Goal: Task Accomplishment & Management: Manage account settings

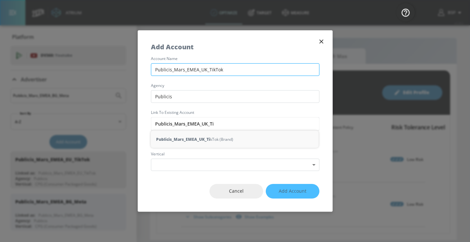
scroll to position [102, 0]
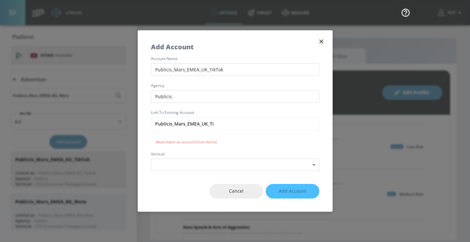
drag, startPoint x: 234, startPoint y: 69, endPoint x: 147, endPoint y: 70, distance: 86.8
click at [147, 70] on div "account name Publicis_Mars_EMEA_UK_TikTok agency Publicis Link to Existing Acco…" at bounding box center [235, 114] width 194 height 114
drag, startPoint x: 216, startPoint y: 124, endPoint x: 121, endPoint y: 119, distance: 95.6
click at [121, 119] on div "Add Account account name Publicis_Mars_EMEA_UK_TikTok agency Publicis Link to E…" at bounding box center [235, 121] width 470 height 242
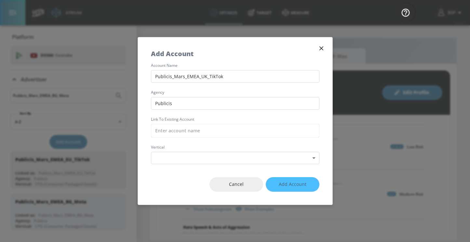
paste input "Publicis_Mars_EMEA_UK_TikTok"
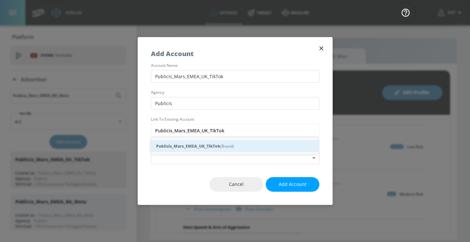
click at [207, 149] on strong "Publicis_Mars_EMEA_UK_TikTok" at bounding box center [188, 146] width 64 height 7
type input "Publicis_Mars_EMEA_UK_TikTok (Brand)"
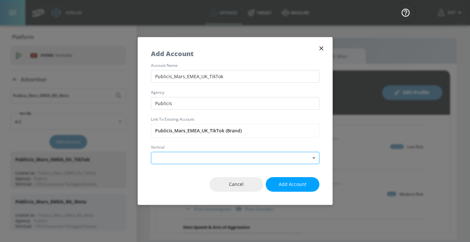
click at [233, 160] on body "Atrium optimize Target measure optimize Target measure v 4.28.0 BSP Platform DV…" at bounding box center [235, 121] width 470 height 242
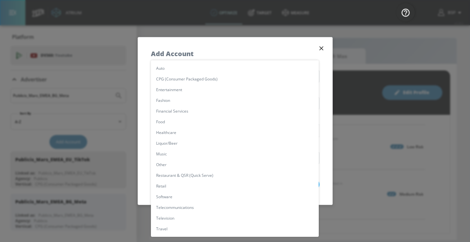
click at [192, 80] on li "CPG (Consumer Packaged Goods)" at bounding box center [235, 79] width 168 height 11
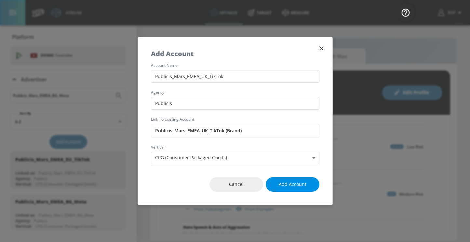
click at [281, 184] on span "Add Account" at bounding box center [292, 185] width 28 height 8
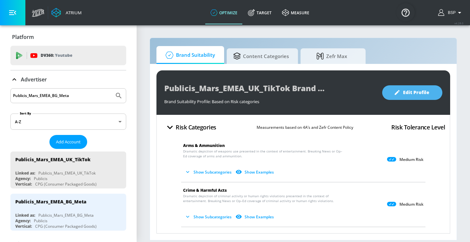
click at [397, 95] on icon "button" at bounding box center [396, 92] width 6 height 6
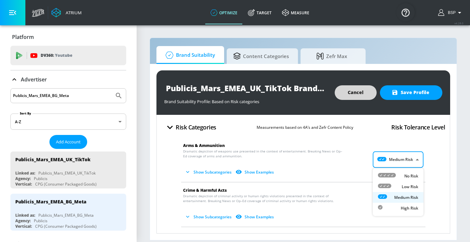
click at [395, 153] on body "Atrium optimize Target measure optimize Target measure v 4.28.0 BSP Platform DV…" at bounding box center [235, 121] width 470 height 242
click at [394, 185] on div "Low Risk" at bounding box center [398, 187] width 40 height 7
type input "LOW"
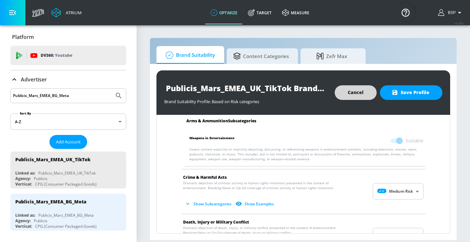
scroll to position [87, 0]
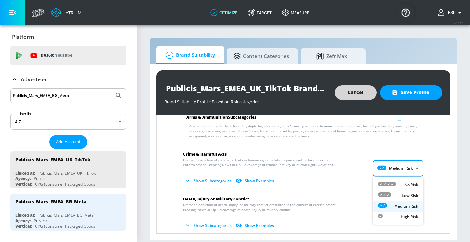
click at [390, 169] on body "Atrium optimize Target measure optimize Target measure v 4.28.0 BSP Platform DV…" at bounding box center [235, 121] width 470 height 242
click at [393, 192] on div "Low Risk" at bounding box center [398, 195] width 40 height 7
type input "LOW"
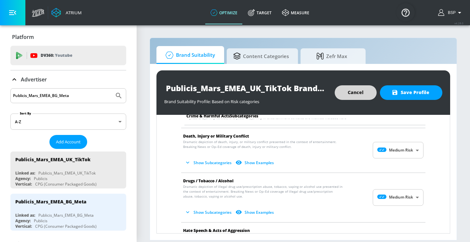
scroll to position [210, 0]
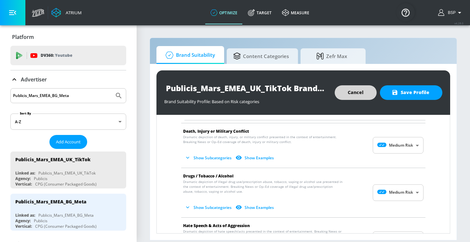
click at [399, 145] on body "Atrium optimize Target measure optimize Target measure v 4.28.0 BSP Platform DV…" at bounding box center [235, 121] width 470 height 242
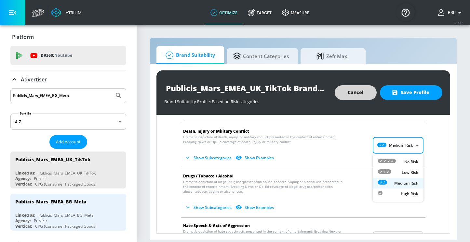
click at [398, 171] on div "Low Risk" at bounding box center [398, 172] width 40 height 7
type input "LOW"
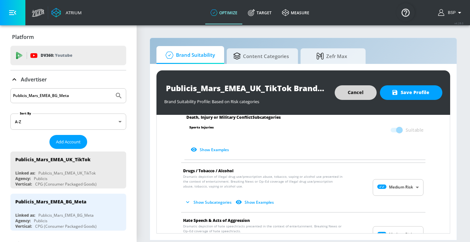
scroll to position [401, 0]
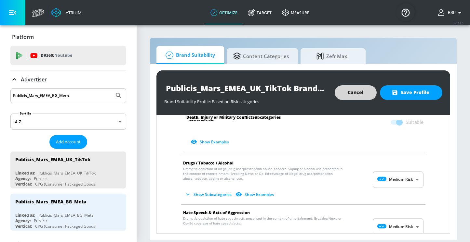
click at [397, 173] on body "Atrium optimize Target measure optimize Target measure v 4.28.0 BSP Platform DV…" at bounding box center [235, 121] width 470 height 242
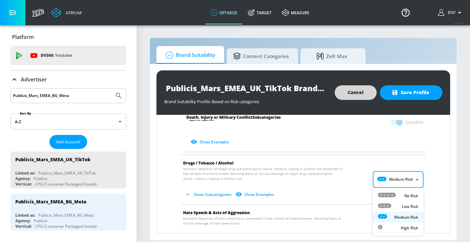
click at [392, 161] on div at bounding box center [235, 121] width 470 height 242
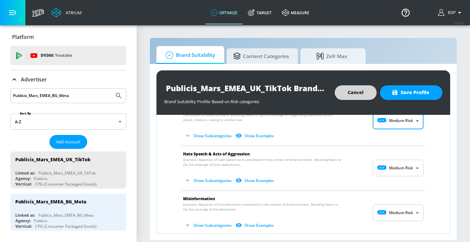
scroll to position [468, 0]
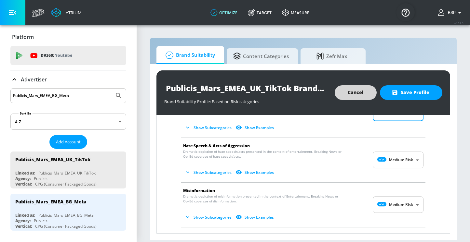
click at [405, 164] on body "Atrium optimize Target measure optimize Target measure v 4.28.0 BSP Platform DV…" at bounding box center [235, 121] width 470 height 242
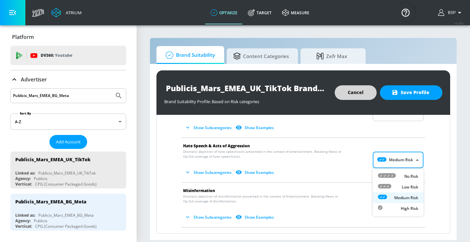
click at [402, 171] on ul "No Risk Low Risk Medium Risk High Risk" at bounding box center [397, 193] width 51 height 48
click at [402, 175] on div "No Risk" at bounding box center [398, 176] width 40 height 7
type input "MINIMAL"
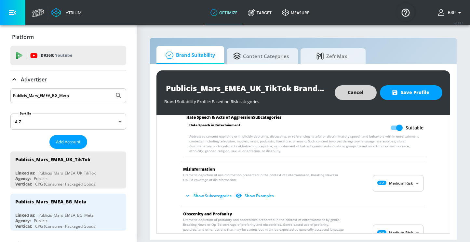
scroll to position [543, 0]
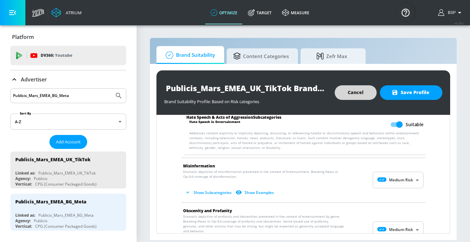
click at [396, 185] on body "Atrium optimize Target measure optimize Target measure v 4.28.0 BSP Platform DV…" at bounding box center [235, 121] width 470 height 242
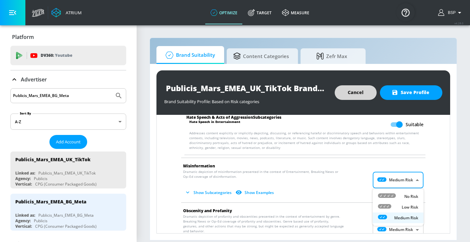
click at [398, 195] on div "No Risk" at bounding box center [398, 196] width 40 height 7
type input "MINIMAL"
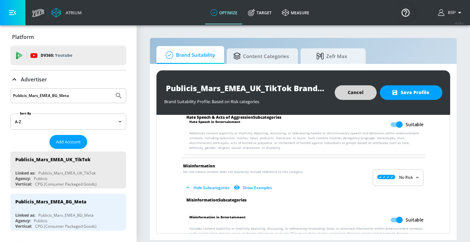
click at [341, 181] on p "No risk means content does not expressly include reference to this category. Hi…" at bounding box center [298, 182] width 230 height 24
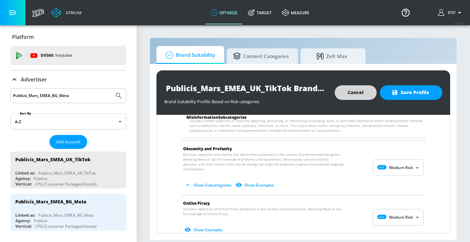
scroll to position [673, 0]
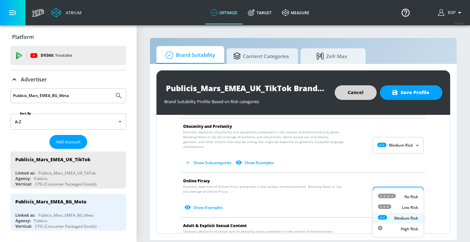
click at [395, 200] on body "Atrium optimize Target measure optimize Target measure v 4.28.0 BSP Platform DV…" at bounding box center [235, 121] width 470 height 242
click at [396, 198] on div "No Risk" at bounding box center [398, 197] width 40 height 7
type input "MINIMAL"
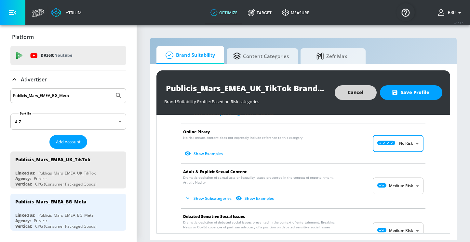
scroll to position [726, 0]
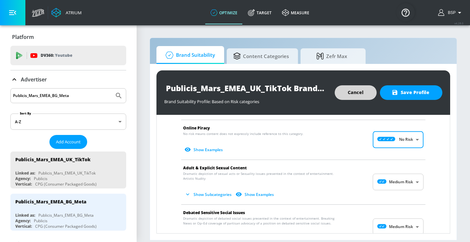
click at [395, 176] on body "Atrium optimize Target measure optimize Target measure v 4.28.0 BSP Platform DV…" at bounding box center [235, 121] width 470 height 242
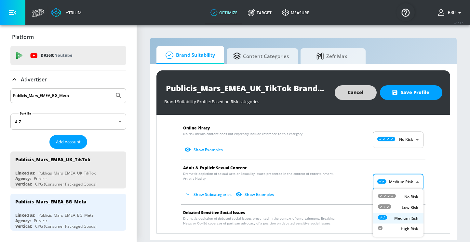
click at [392, 205] on div "Low Risk" at bounding box center [398, 207] width 40 height 7
type input "LOW"
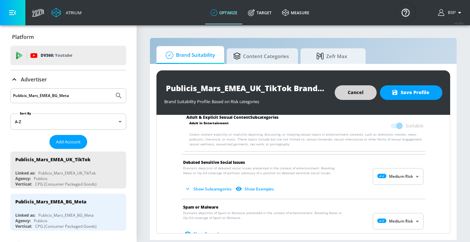
scroll to position [824, 0]
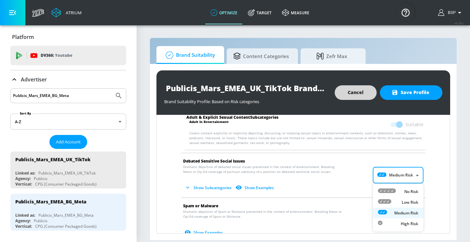
click at [399, 174] on body "Atrium optimize Target measure optimize Target measure v 4.28.0 BSP Platform DV…" at bounding box center [235, 121] width 470 height 242
click at [397, 190] on div "No Risk" at bounding box center [398, 191] width 40 height 7
type input "MINIMAL"
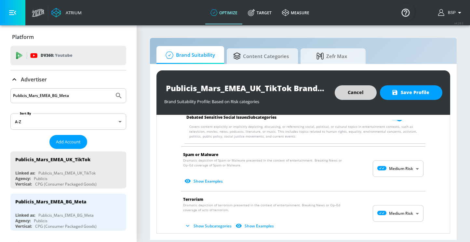
scroll to position [928, 0]
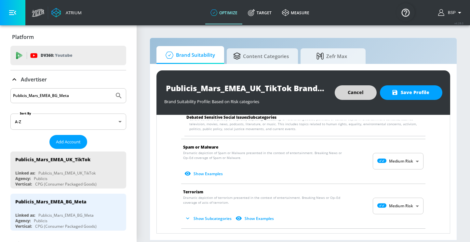
click at [396, 165] on body "Atrium optimize Target measure optimize Target measure v 4.28.0 BSP Platform DV…" at bounding box center [235, 121] width 470 height 242
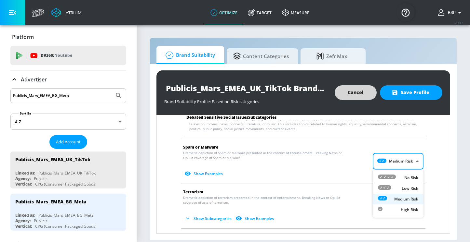
click at [398, 178] on div "No Risk" at bounding box center [398, 177] width 40 height 7
type input "MINIMAL"
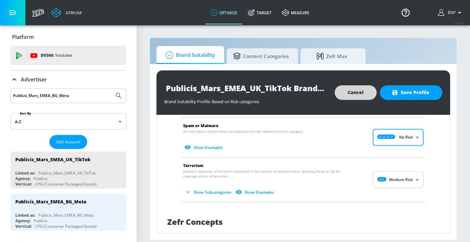
scroll to position [969, 0]
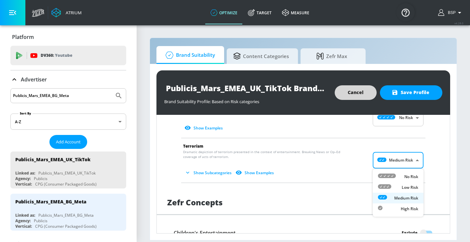
click at [400, 162] on body "Atrium optimize Target measure optimize Target measure v 4.28.0 BSP Platform DV…" at bounding box center [235, 121] width 470 height 242
click at [399, 175] on div "No Risk" at bounding box center [398, 177] width 40 height 7
type input "MINIMAL"
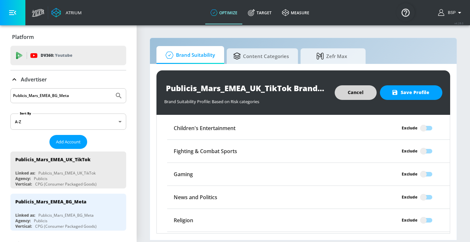
scroll to position [1141, 0]
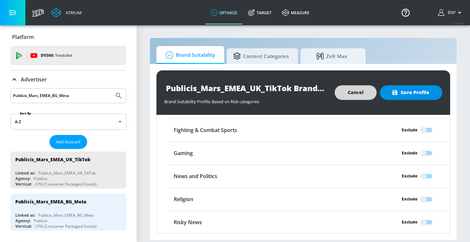
click at [395, 95] on icon "button" at bounding box center [394, 92] width 5 height 5
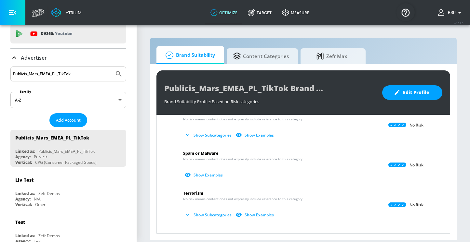
scroll to position [466, 0]
